Goal: Transaction & Acquisition: Purchase product/service

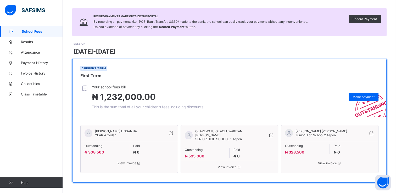
scroll to position [34, 0]
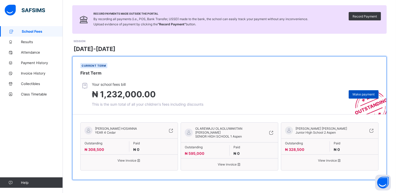
click at [360, 92] on div "Make payment" at bounding box center [364, 94] width 30 height 8
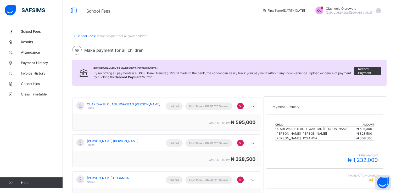
click at [255, 107] on icon at bounding box center [253, 106] width 6 height 5
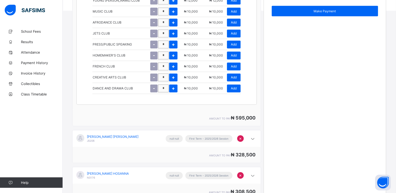
scroll to position [262, 0]
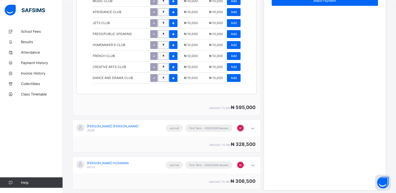
click at [284, 79] on div "Payment Summary Child Amount OLAREWAJU OLAOLUWAKITAN [PERSON_NAME] ₦ 595,000 OL…" at bounding box center [325, 12] width 123 height 357
click at [255, 130] on icon at bounding box center [253, 128] width 6 height 5
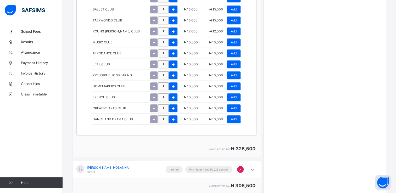
scroll to position [497, 0]
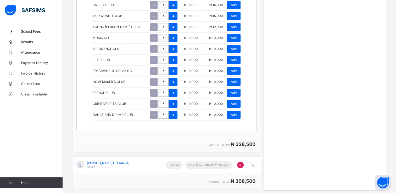
click at [254, 166] on icon at bounding box center [253, 165] width 6 height 5
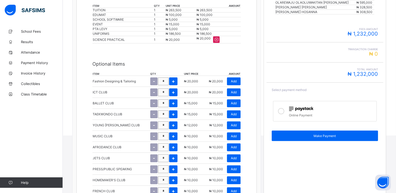
scroll to position [132, 0]
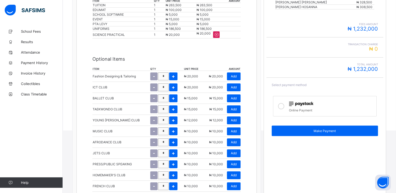
click at [285, 106] on icon at bounding box center [281, 106] width 6 height 6
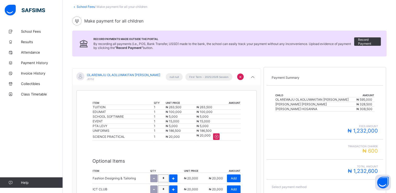
scroll to position [27, 0]
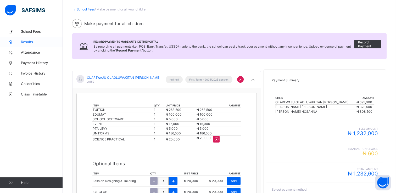
click at [30, 40] on span "Results" at bounding box center [42, 42] width 42 height 4
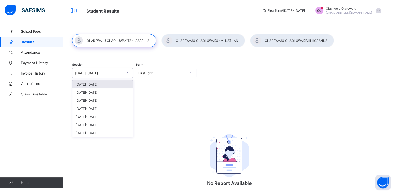
click at [126, 73] on icon at bounding box center [127, 72] width 3 height 5
click at [110, 93] on div "[DATE]-[DATE]" at bounding box center [103, 93] width 60 height 8
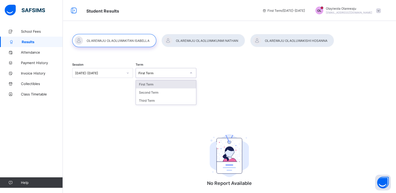
click at [151, 75] on div "First Term" at bounding box center [161, 72] width 50 height 7
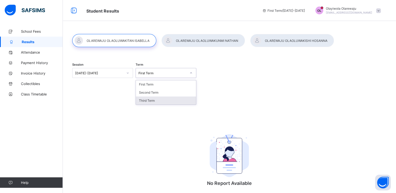
click at [150, 101] on div "Third Term" at bounding box center [166, 101] width 60 height 8
click at [30, 34] on link "School Fees" at bounding box center [31, 31] width 63 height 10
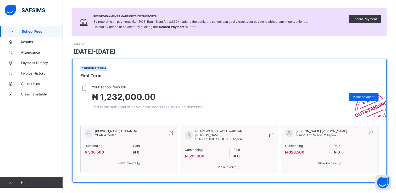
scroll to position [34, 0]
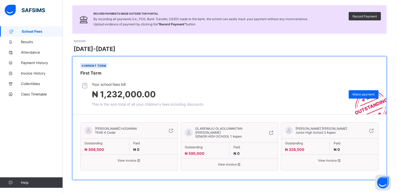
click at [157, 147] on span at bounding box center [153, 146] width 41 height 2
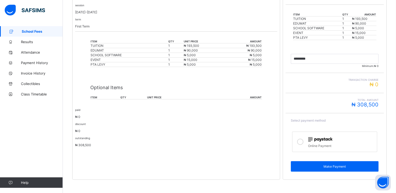
scroll to position [124, 0]
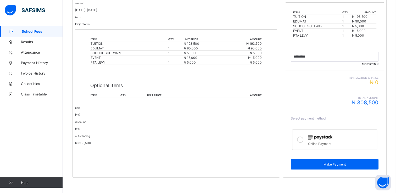
click at [113, 83] on p "Optional Items" at bounding box center [176, 86] width 172 height 6
click at [301, 141] on icon at bounding box center [300, 140] width 6 height 6
click at [27, 43] on span "Results" at bounding box center [42, 42] width 42 height 4
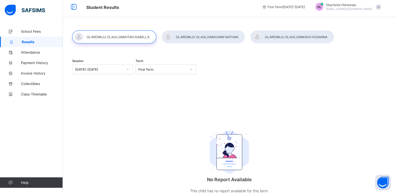
scroll to position [23, 0]
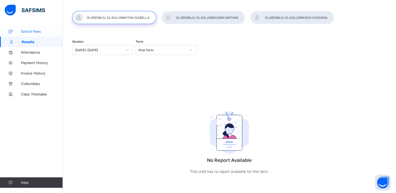
click at [35, 29] on link "School Fees" at bounding box center [31, 31] width 63 height 10
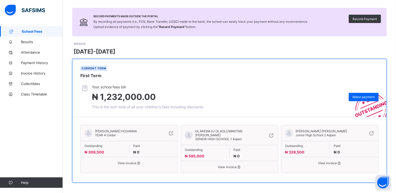
scroll to position [34, 0]
